Goal: Transaction & Acquisition: Purchase product/service

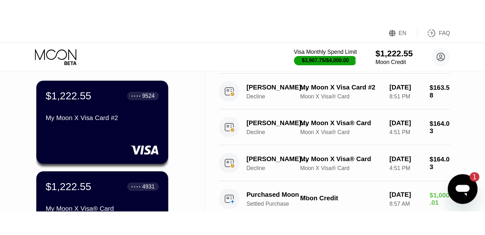
scroll to position [41, 0]
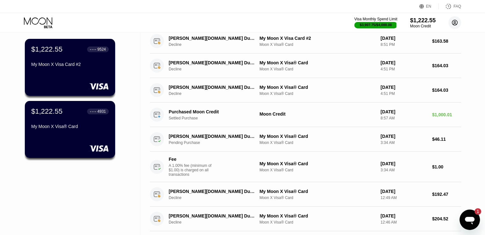
click at [336, 25] on circle at bounding box center [454, 22] width 13 height 13
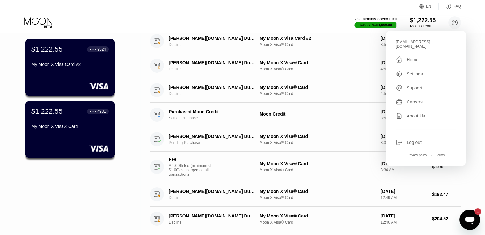
click at [336, 128] on div "Log out" at bounding box center [413, 142] width 15 height 5
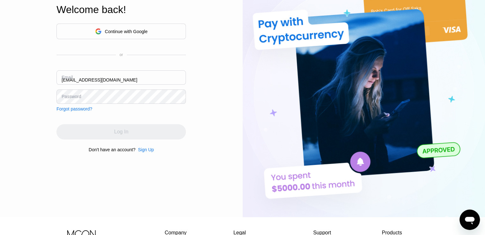
click at [157, 79] on input "vanesa@digitalcointreeltd.com" at bounding box center [120, 77] width 129 height 14
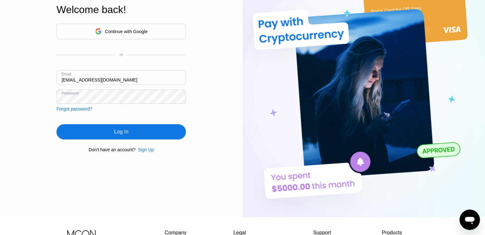
click at [157, 79] on input "vanesa@digitalcointreeltd.com" at bounding box center [120, 77] width 129 height 14
paste input "2"
type input "[EMAIL_ADDRESS][DOMAIN_NAME]"
click at [151, 151] on div "Sign Up" at bounding box center [146, 149] width 16 height 5
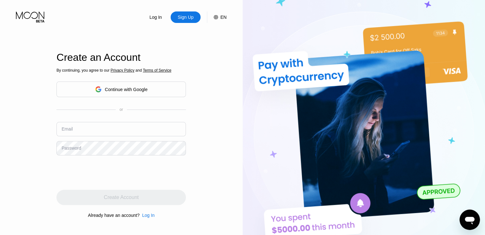
click at [107, 127] on input "text" at bounding box center [120, 129] width 129 height 14
paste input "[EMAIL_ADDRESS][DOMAIN_NAME]"
type input "[EMAIL_ADDRESS][DOMAIN_NAME]"
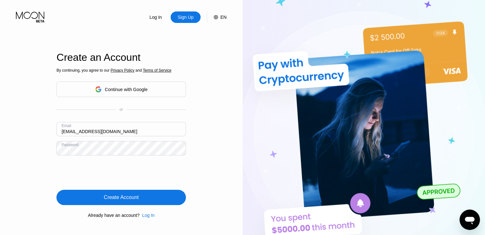
click at [117, 199] on div "Create Account" at bounding box center [121, 197] width 35 height 6
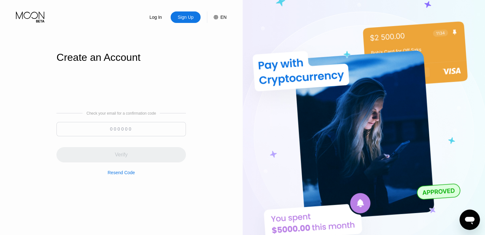
click at [135, 126] on input at bounding box center [120, 129] width 129 height 14
paste input "584722"
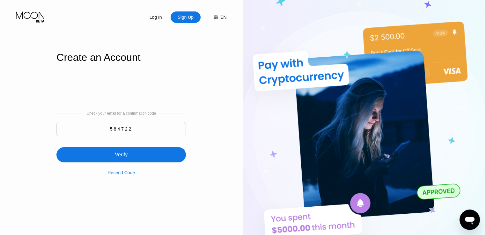
type input "584722"
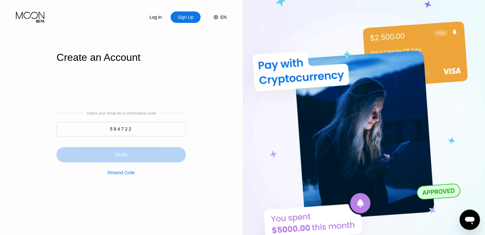
click at [133, 157] on div "Verify" at bounding box center [120, 154] width 129 height 15
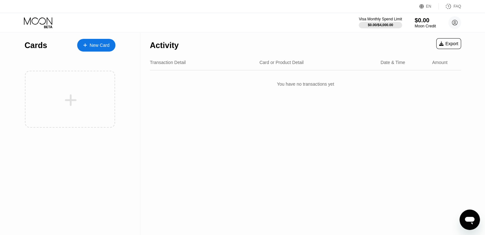
click at [427, 23] on div "$0.00" at bounding box center [424, 20] width 21 height 7
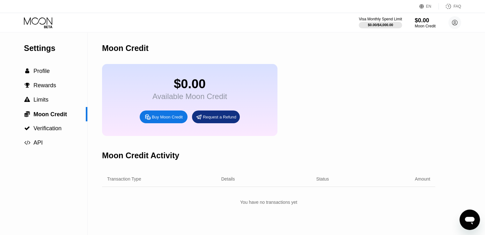
click at [175, 120] on div "Buy Moon Credit" at bounding box center [167, 116] width 31 height 5
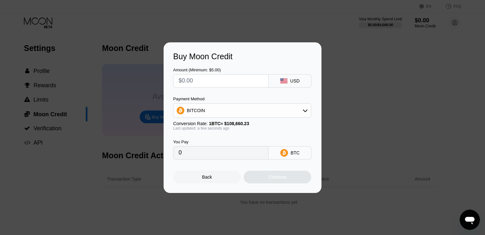
click at [218, 76] on input "text" at bounding box center [221, 81] width 84 height 13
type input "$2"
type input "0.00001841"
type input "$26"
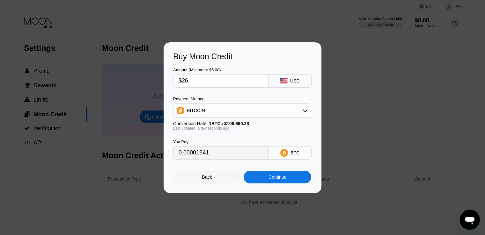
type input "0.00023928"
type input "$260"
type input "0.00239278"
click at [283, 176] on div "Continue" at bounding box center [278, 177] width 68 height 13
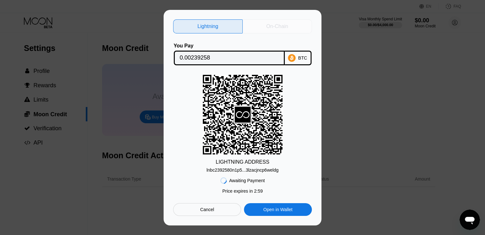
click at [270, 23] on div "On-Chain" at bounding box center [277, 26] width 22 height 6
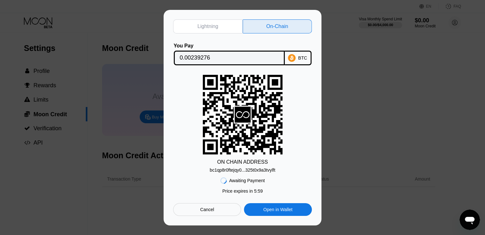
click at [256, 168] on div "bc1qp8r0ftejqy0...325t0x9a3tvylft" at bounding box center [242, 170] width 65 height 5
click at [198, 58] on input "0.00239276" at bounding box center [229, 58] width 99 height 13
click at [203, 208] on div "Cancel" at bounding box center [207, 210] width 14 height 6
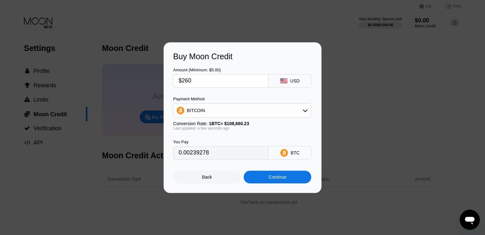
click at [207, 80] on input "$260" at bounding box center [221, 81] width 84 height 13
type input "$26"
type input "0.00023928"
type input "$2"
type input "0.00001841"
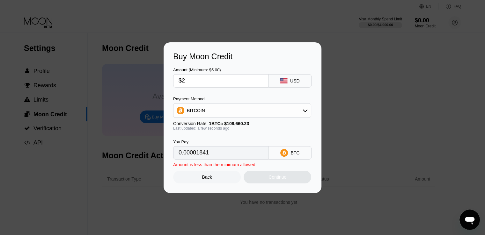
type input "$25"
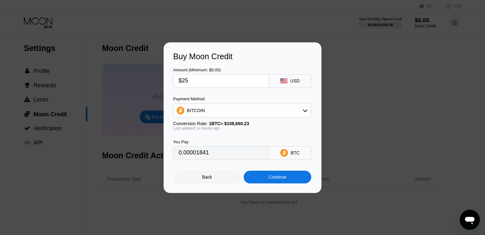
type input "0.00023008"
type input "$250"
type input "0.00230075"
click at [283, 180] on div "Continue" at bounding box center [277, 177] width 18 height 5
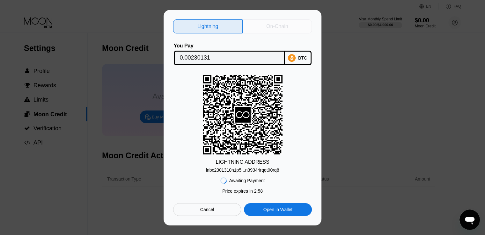
click at [261, 28] on div "On-Chain" at bounding box center [277, 26] width 69 height 14
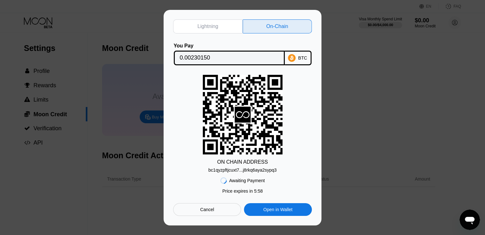
click at [254, 168] on div "bc1qyzpftjcuxt7...j8rkq6aya2sypq3" at bounding box center [242, 170] width 68 height 5
click at [202, 56] on input "0.00230150" at bounding box center [229, 58] width 99 height 13
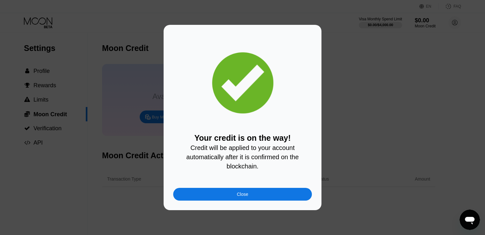
click at [238, 193] on div "Close" at bounding box center [242, 194] width 139 height 13
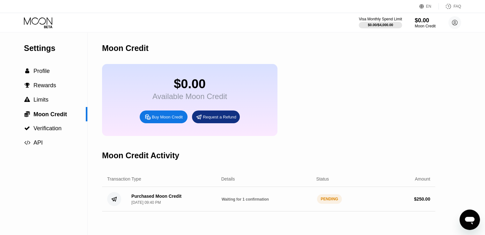
click at [171, 120] on div "Buy Moon Credit" at bounding box center [167, 116] width 31 height 5
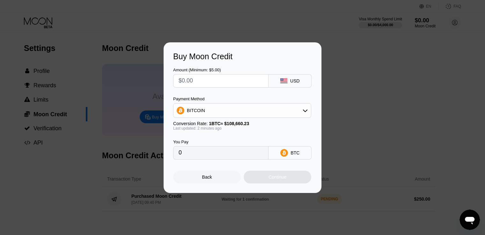
click at [216, 80] on input "text" at bounding box center [221, 81] width 84 height 13
type input "$6"
type input "0.00005522"
type input "$60"
type input "0.00055218"
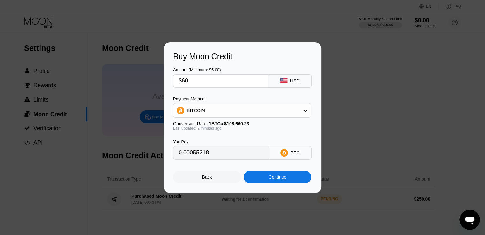
type input "$60"
click at [217, 114] on div "BITCOIN" at bounding box center [241, 110] width 137 height 13
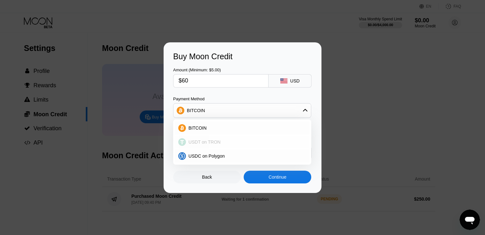
click at [210, 142] on span "USDT on TRON" at bounding box center [204, 142] width 32 height 5
type input "60.61"
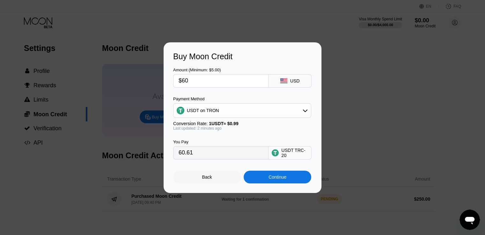
click at [276, 180] on div "Continue" at bounding box center [277, 177] width 18 height 5
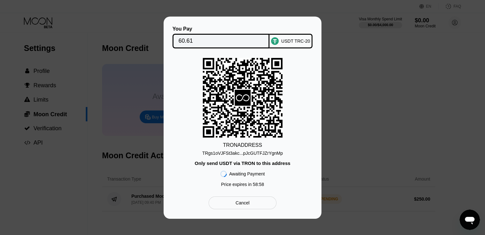
click at [276, 180] on div "TRON ADDRESS TRgs1oVJFSt3akc...pJcGUTFJZrYgnMp Only send USDT via TRON to this …" at bounding box center [242, 124] width 139 height 132
click at [252, 152] on div "TRgs1oVJFSt3akc...pJcGUTFJZrYgnMp" at bounding box center [242, 153] width 81 height 5
click at [184, 40] on input "60.61" at bounding box center [221, 41] width 85 height 13
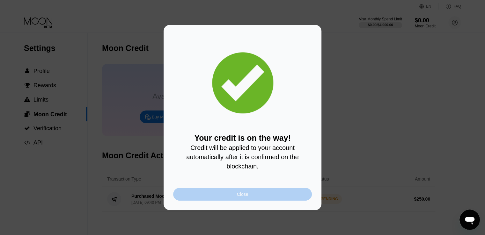
click at [203, 201] on div "Close" at bounding box center [242, 194] width 139 height 13
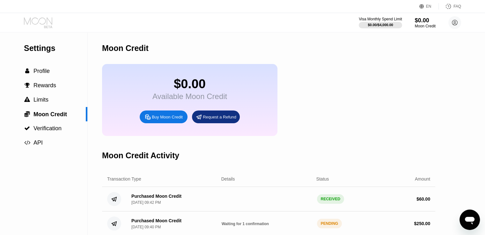
click at [44, 19] on icon at bounding box center [39, 22] width 30 height 11
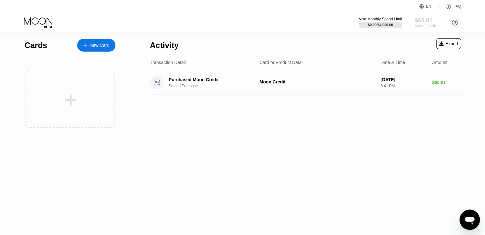
click at [418, 19] on div "$60.01" at bounding box center [424, 20] width 21 height 7
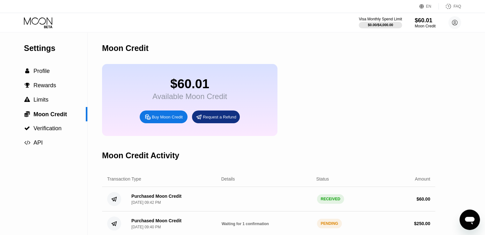
click at [328, 90] on div "$60.01 Available Moon Credit Buy Moon Credit Request a Refund" at bounding box center [268, 100] width 333 height 72
click at [41, 17] on icon at bounding box center [39, 22] width 30 height 11
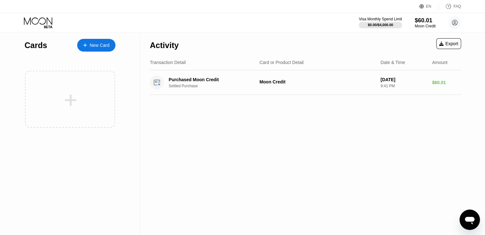
click at [223, 145] on div "Activity Export Transaction Detail Card or Product Detail Date & Time Amount Pu…" at bounding box center [305, 134] width 330 height 203
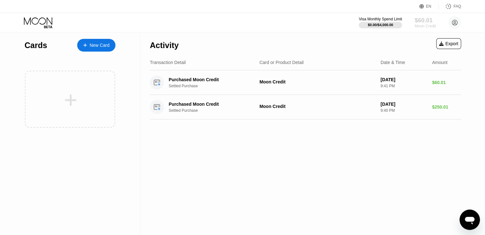
click at [422, 23] on div "$60.01" at bounding box center [424, 20] width 21 height 7
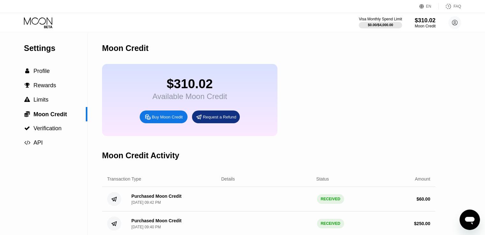
click at [43, 22] on icon at bounding box center [39, 22] width 30 height 11
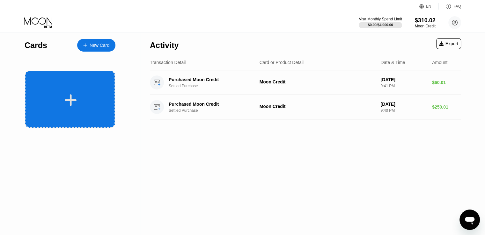
click at [77, 88] on div at bounding box center [70, 99] width 90 height 57
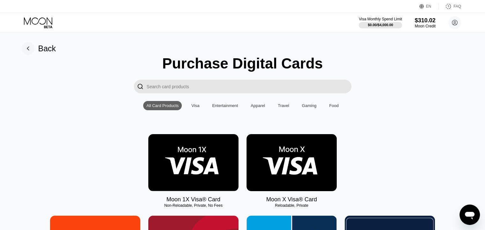
click at [269, 172] on img at bounding box center [291, 162] width 90 height 57
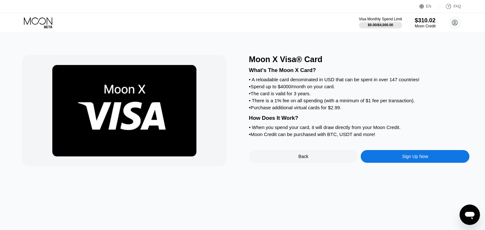
click at [390, 163] on div "Sign Up Now" at bounding box center [415, 156] width 109 height 13
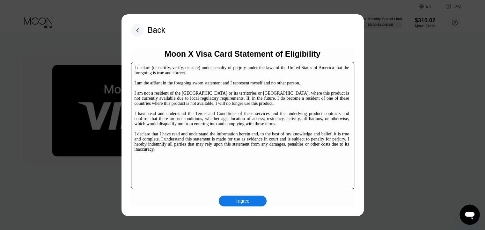
click at [248, 203] on div "I agree" at bounding box center [243, 201] width 14 height 6
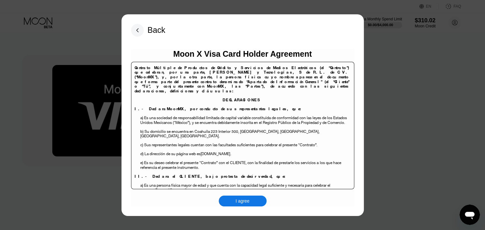
click at [248, 203] on div "I agree" at bounding box center [243, 201] width 14 height 6
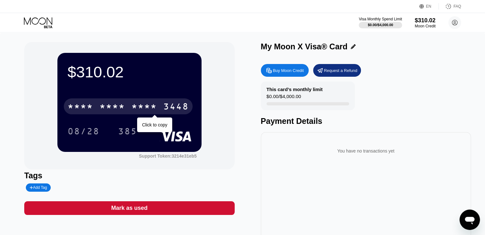
click at [128, 112] on div "* * * * * * * * * * * * 3448" at bounding box center [128, 107] width 129 height 16
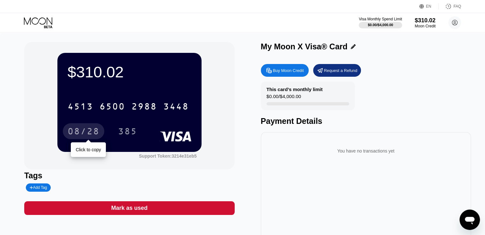
click at [91, 133] on div "08/28" at bounding box center [84, 132] width 32 height 10
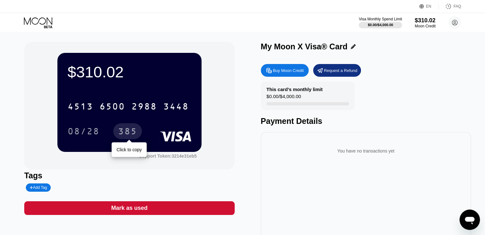
click at [129, 128] on div "385" at bounding box center [127, 131] width 29 height 16
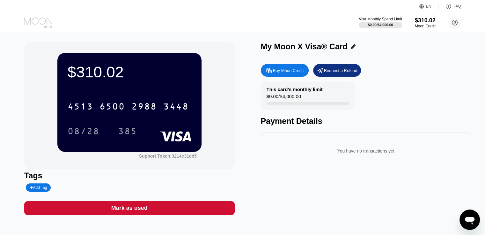
click at [48, 20] on icon at bounding box center [39, 22] width 30 height 11
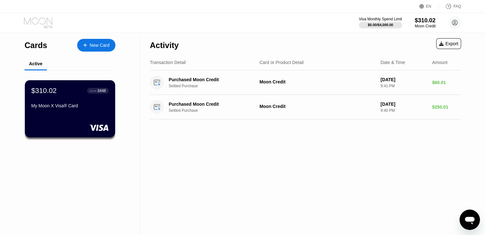
click at [40, 20] on icon at bounding box center [39, 22] width 30 height 11
click at [420, 19] on div "$310.02" at bounding box center [424, 20] width 21 height 7
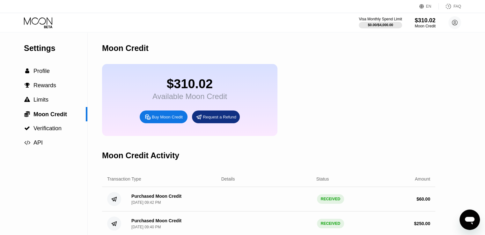
click at [177, 116] on div "$310.02 Available Moon Credit Buy Moon Credit Request a Refund" at bounding box center [189, 100] width 175 height 72
click at [167, 120] on div "Buy Moon Credit" at bounding box center [167, 116] width 31 height 5
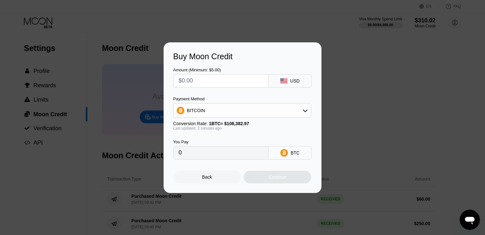
click at [213, 80] on input "text" at bounding box center [221, 81] width 84 height 13
type input "$1"
type input "0.00000923"
type input "$190"
type input "0.00175305"
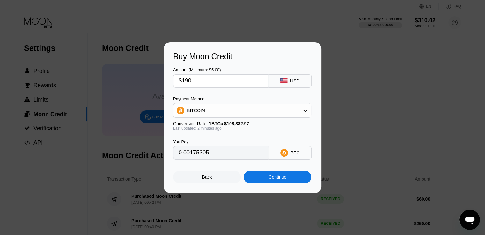
type input "$190"
click at [205, 116] on div "BITCOIN" at bounding box center [241, 110] width 137 height 13
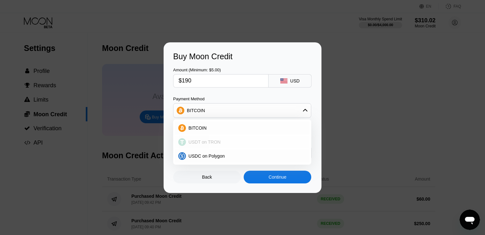
click at [210, 141] on span "USDT on TRON" at bounding box center [204, 142] width 32 height 5
type input "191.92"
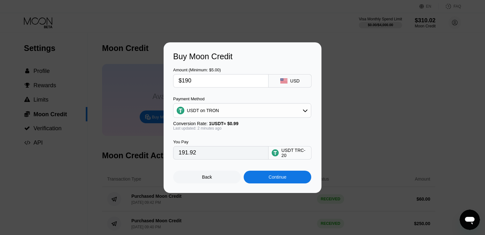
click at [288, 183] on div "Continue" at bounding box center [278, 177] width 68 height 13
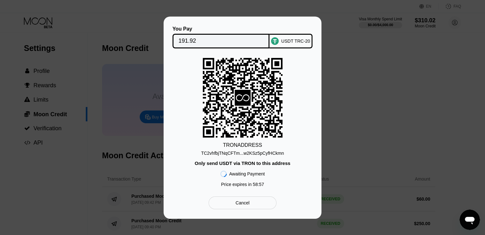
click at [262, 151] on div "TC2vhfbjTNqCFTm...w2KSz5pCyfHCkmn" at bounding box center [242, 153] width 83 height 5
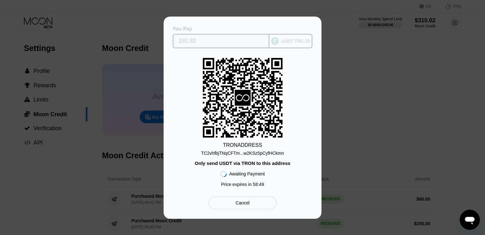
click at [189, 40] on input "191.92" at bounding box center [221, 41] width 85 height 13
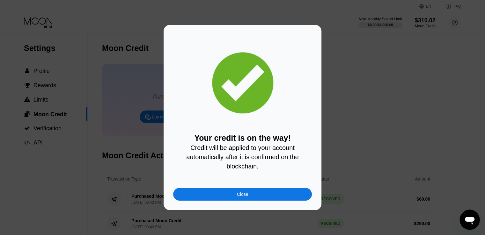
click at [263, 195] on div "Close" at bounding box center [242, 194] width 139 height 13
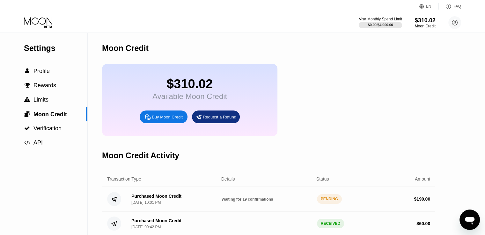
click at [46, 22] on icon at bounding box center [39, 22] width 30 height 11
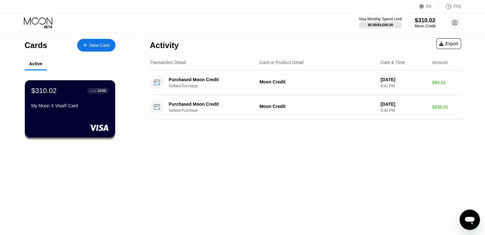
click at [46, 22] on icon at bounding box center [39, 22] width 30 height 11
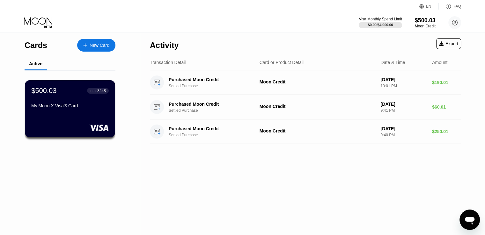
click at [33, 19] on icon at bounding box center [39, 22] width 30 height 11
